Goal: Task Accomplishment & Management: Manage account settings

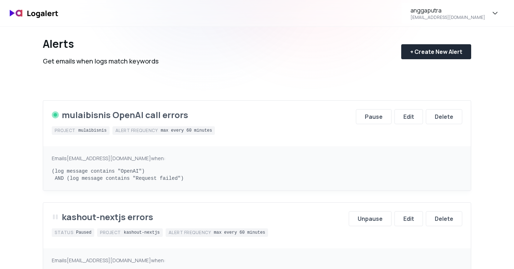
scroll to position [31, 0]
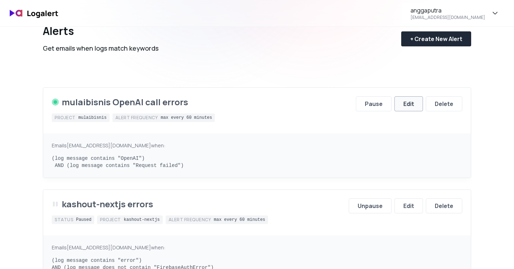
click at [412, 102] on div "Edit" at bounding box center [408, 104] width 11 height 9
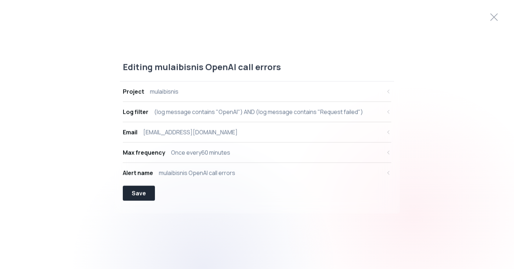
click at [191, 118] on button "Log filter (log message contains "OpenAI") AND (log message contains "Request f…" at bounding box center [257, 112] width 268 height 20
select select "message"
select select "CONTAINS"
select select "AND"
select select "message"
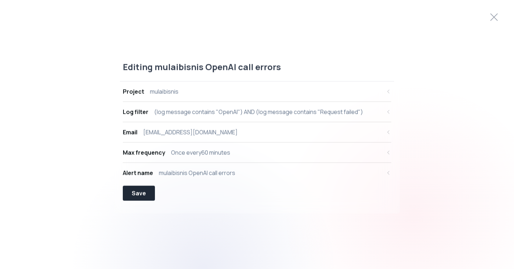
select select "CONTAINS"
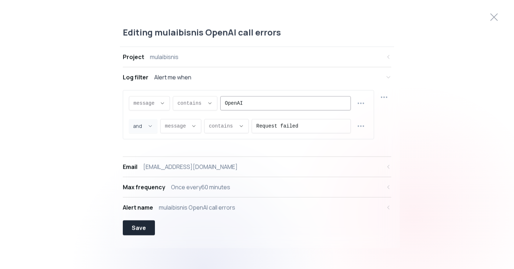
click at [254, 100] on input "OpenAI" at bounding box center [285, 104] width 121 height 14
type input "Error"
click at [360, 128] on icon "button" at bounding box center [360, 126] width 9 height 9
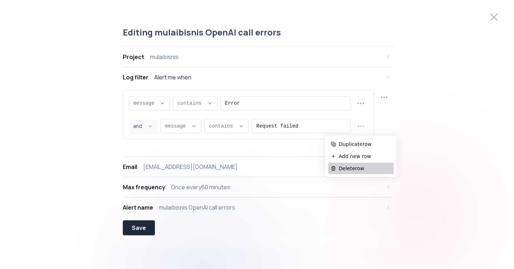
click at [352, 169] on span "Delete row" at bounding box center [365, 168] width 52 height 7
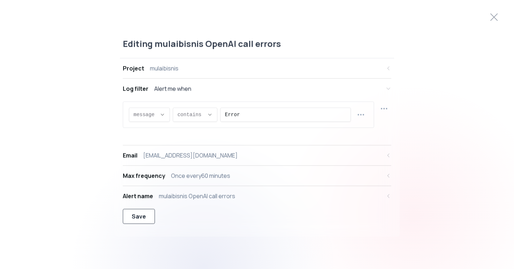
click at [140, 215] on div "Save" at bounding box center [139, 216] width 14 height 9
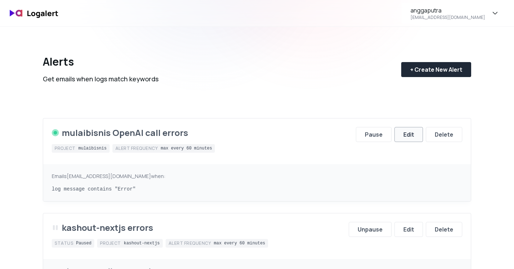
click at [408, 142] on button "Edit" at bounding box center [408, 134] width 29 height 15
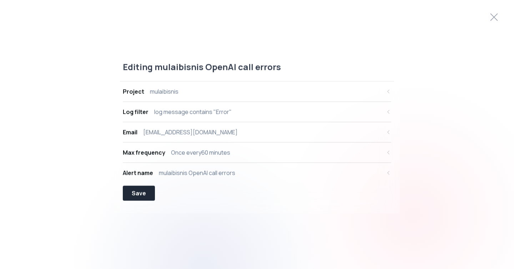
click at [174, 68] on div "Editing mulaibisnis OpenAI call errors" at bounding box center [257, 71] width 274 height 20
click at [201, 68] on div "Editing mulaibisnis OpenAI call errors" at bounding box center [257, 71] width 274 height 20
click at [197, 174] on div "mulaibisnis OpenAI call errors" at bounding box center [197, 173] width 76 height 9
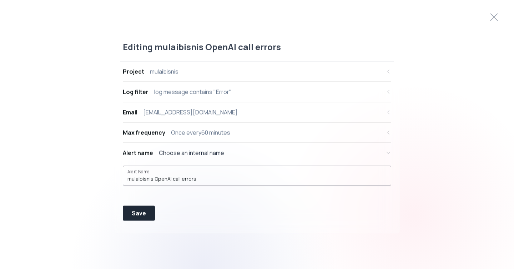
click at [213, 179] on input "mulaibisnis OpenAI call errors" at bounding box center [256, 179] width 259 height 7
click at [155, 179] on input "mulaibisnis OpenAI call errors" at bounding box center [256, 179] width 259 height 7
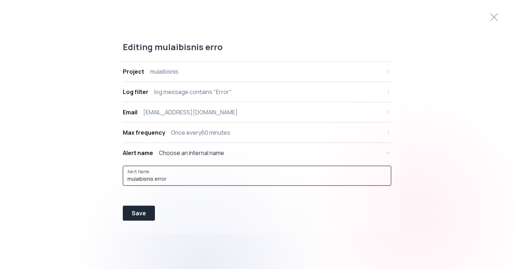
drag, startPoint x: 155, startPoint y: 179, endPoint x: 260, endPoint y: 197, distance: 107.1
click at [260, 197] on div "Alert Name mulaibisnis error" at bounding box center [257, 183] width 268 height 40
type input "mulaibisnis errors"
click at [126, 212] on button "Save" at bounding box center [139, 213] width 32 height 15
